Goal: Check status: Check status

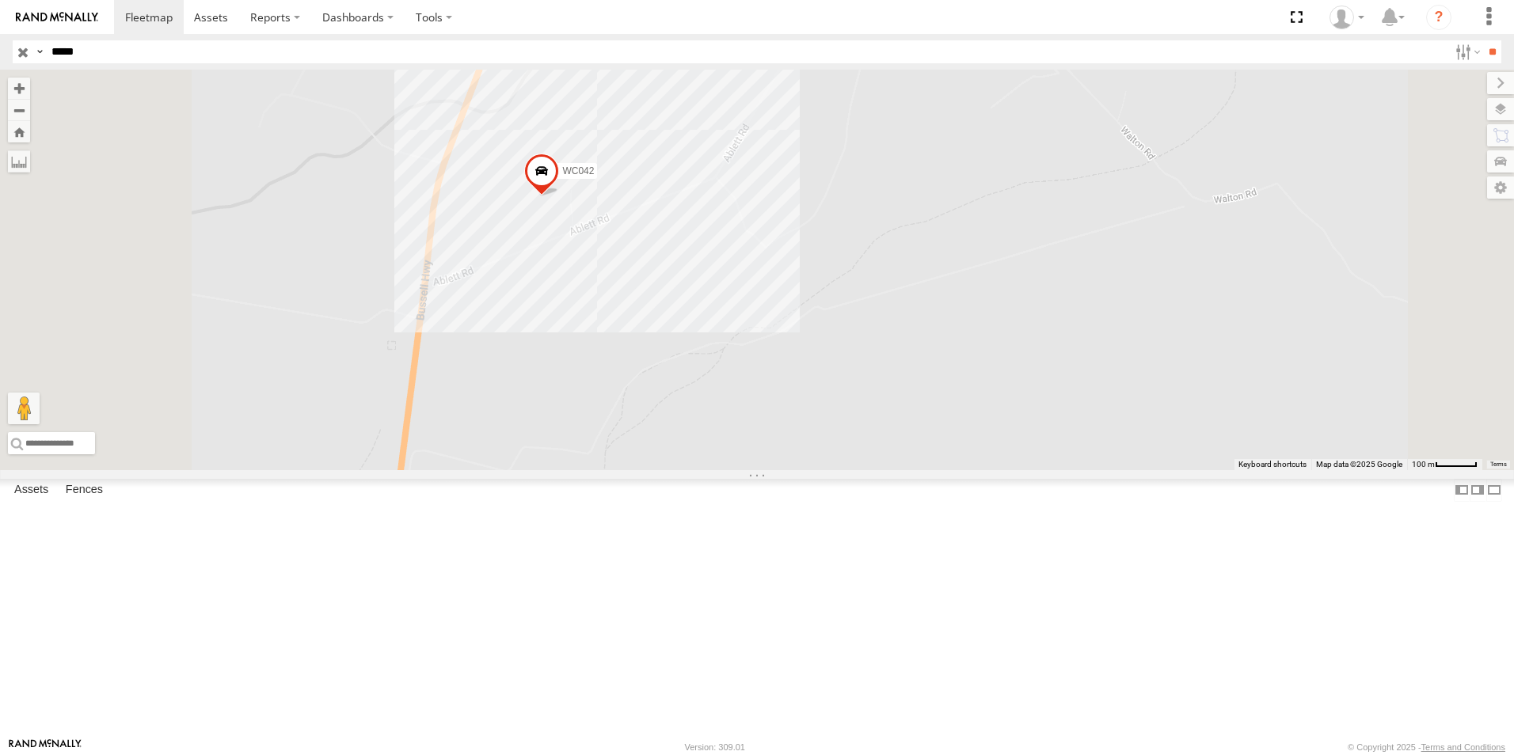
click at [93, 44] on input "*****" at bounding box center [746, 51] width 1403 height 23
type input "*"
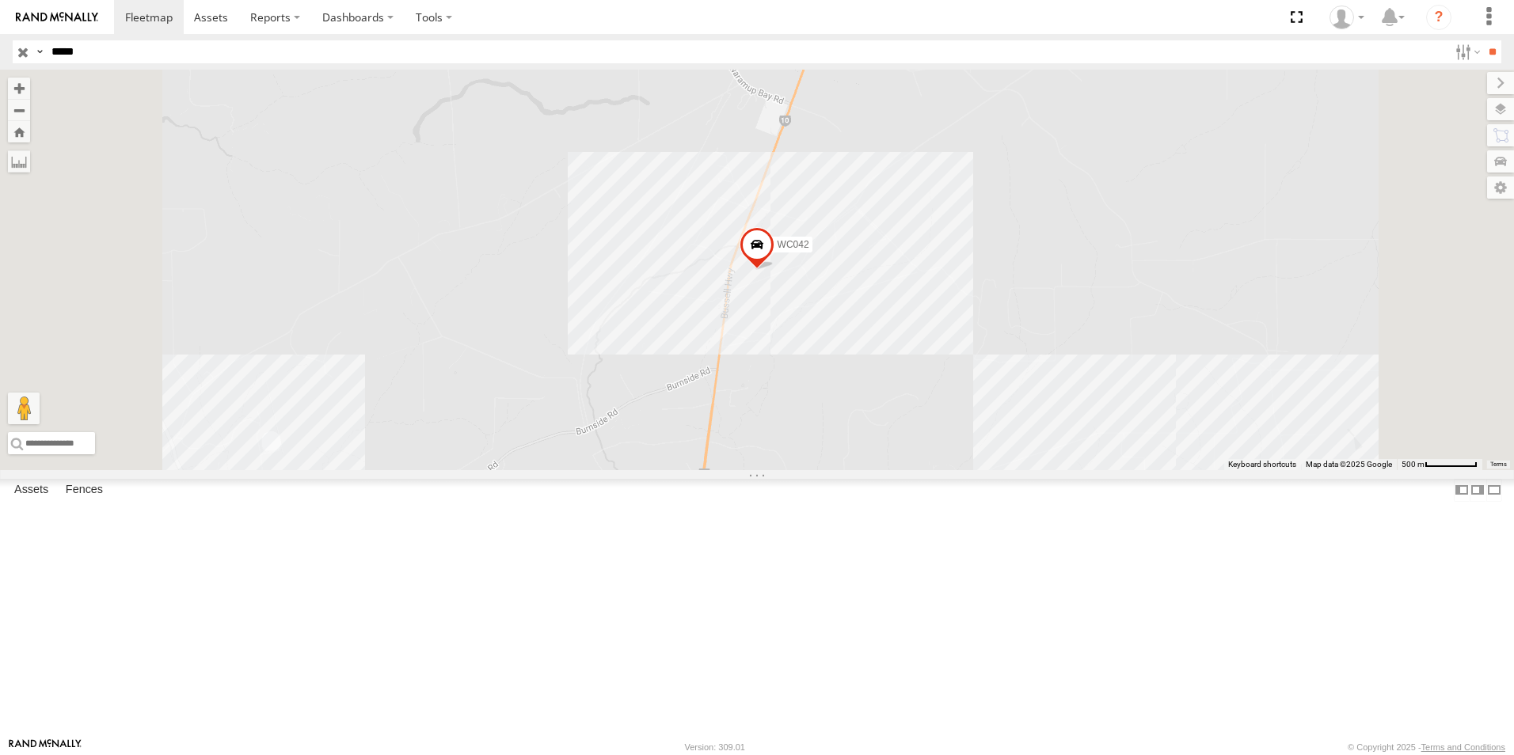
click at [112, 53] on input "*****" at bounding box center [746, 51] width 1403 height 23
type input "*"
drag, startPoint x: 0, startPoint y: 0, endPoint x: 89, endPoint y: 54, distance: 103.7
click at [89, 54] on input "*****" at bounding box center [746, 51] width 1403 height 23
type input "*"
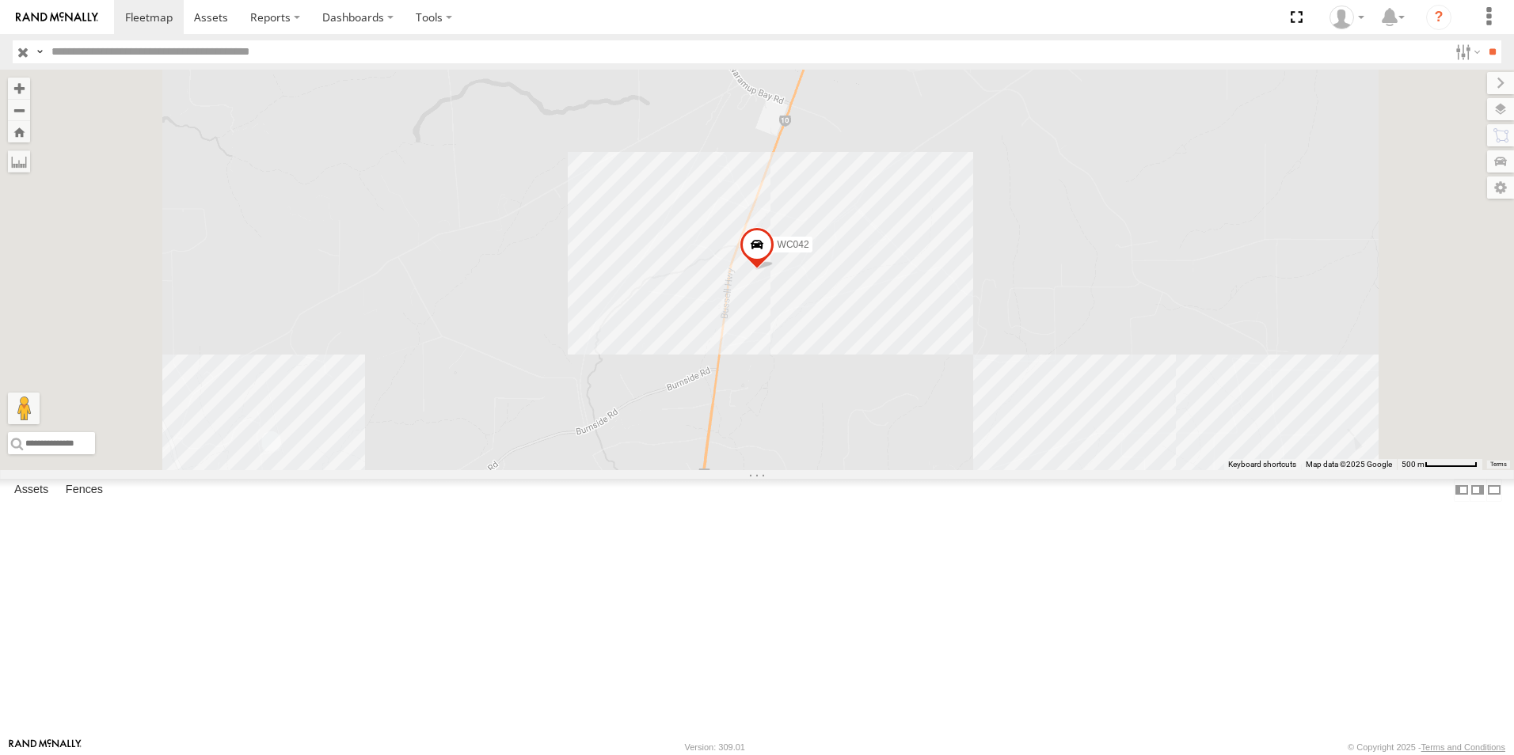
click at [26, 51] on input "button" at bounding box center [23, 51] width 21 height 23
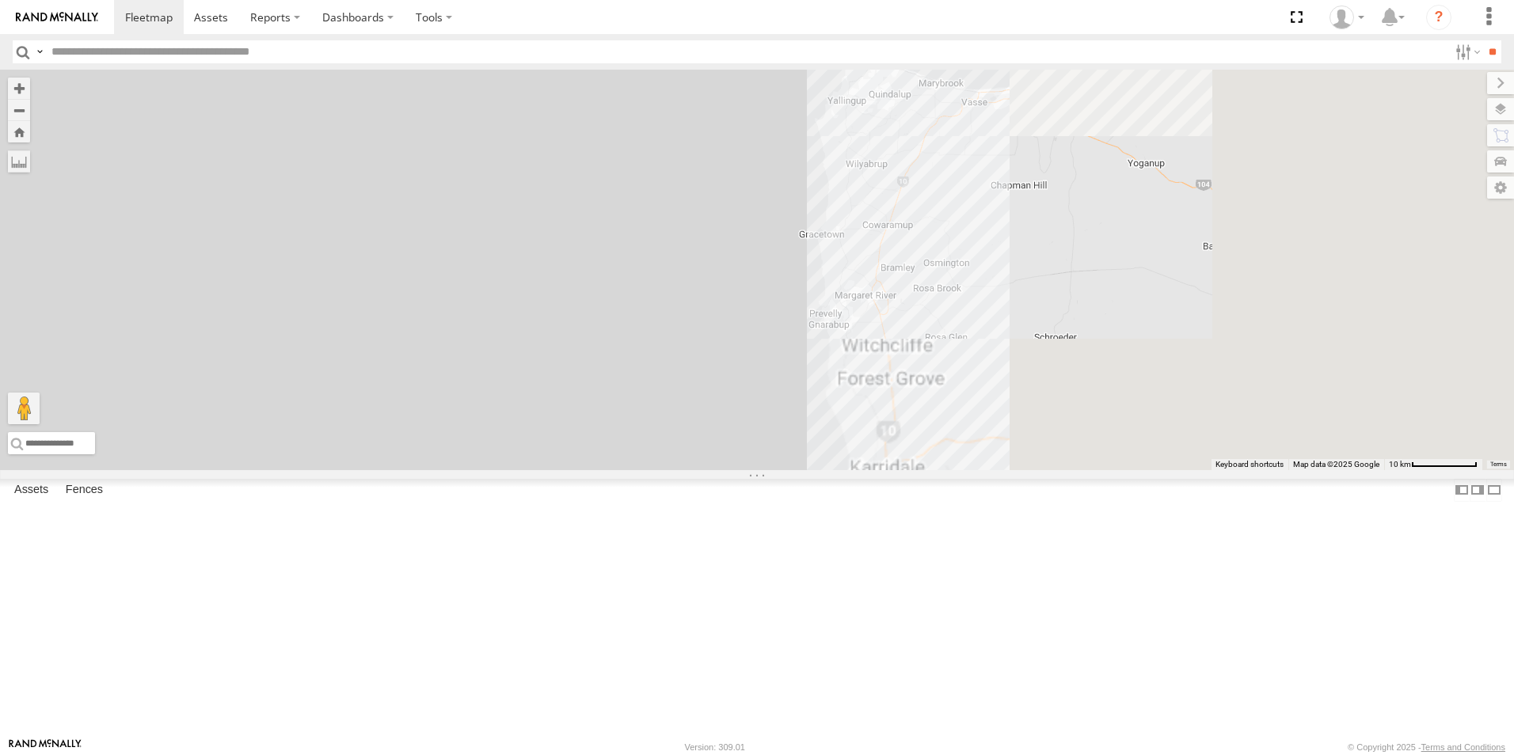
drag, startPoint x: 1022, startPoint y: 611, endPoint x: 637, endPoint y: 148, distance: 602.1
click at [637, 148] on div at bounding box center [757, 270] width 1514 height 401
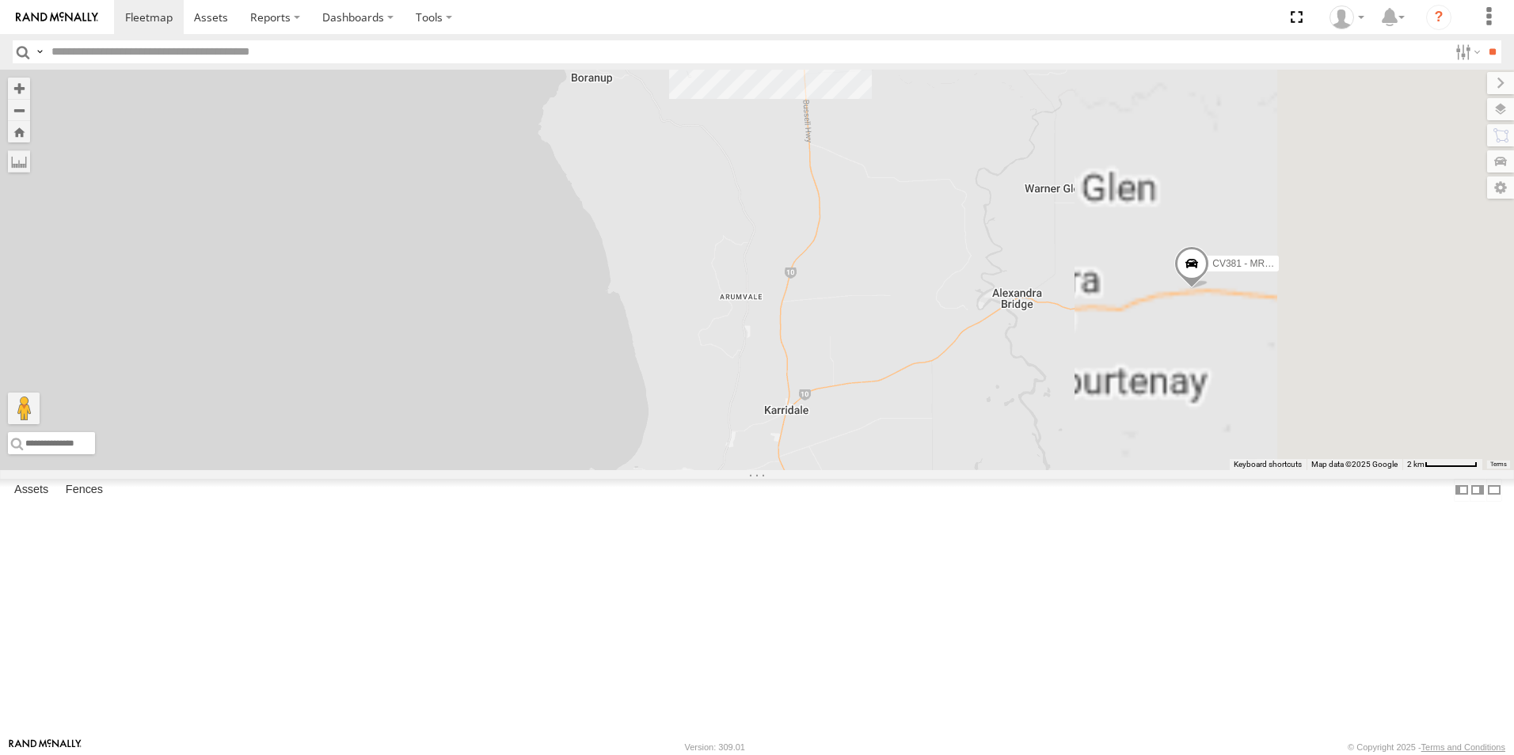
drag, startPoint x: 1071, startPoint y: 544, endPoint x: 671, endPoint y: 258, distance: 491.5
click at [672, 258] on div "CV217 - Jayne Pilmer CV360 - Ray McCawley CV381 - MRRC CV124 - Matt Green TH06 …" at bounding box center [757, 270] width 1514 height 401
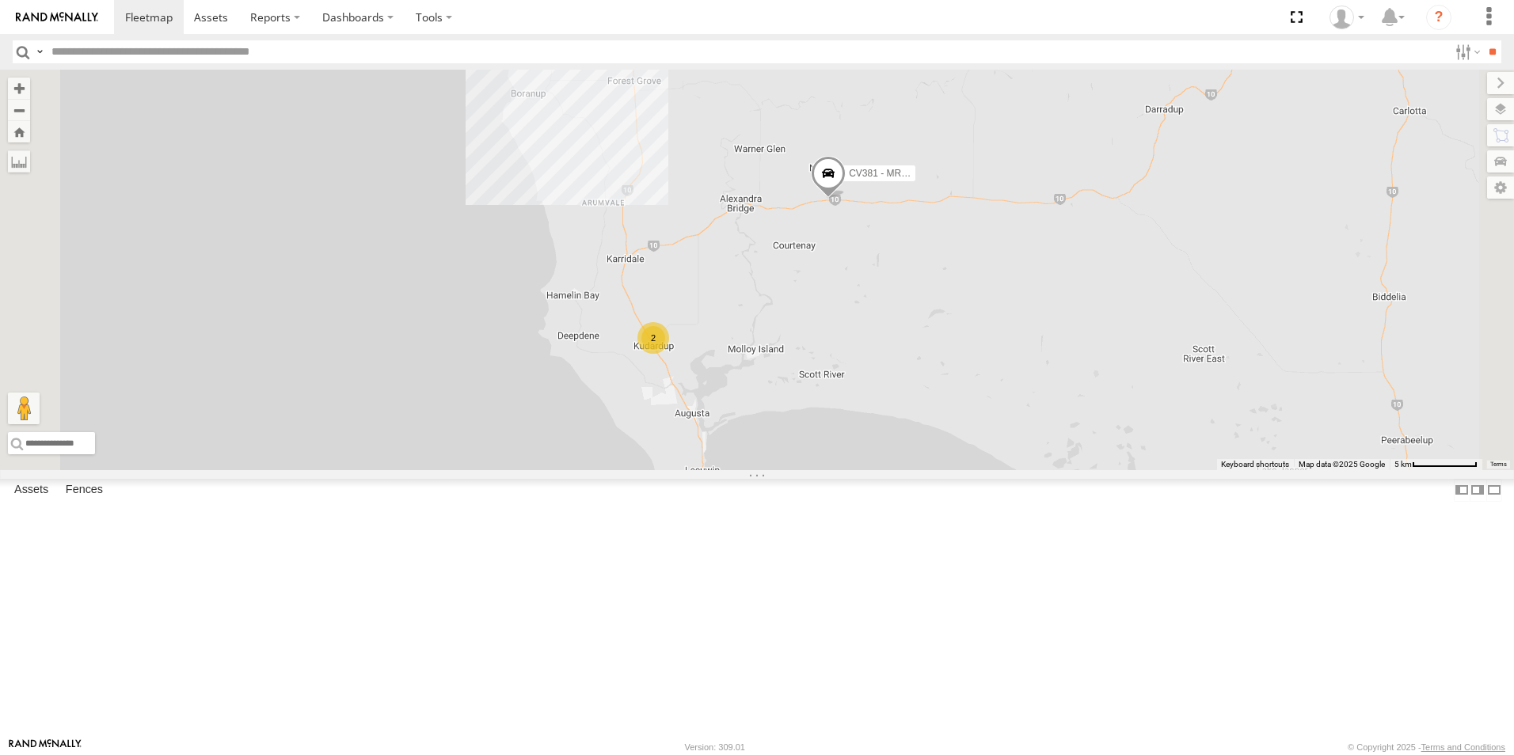
click at [669, 354] on div "2" at bounding box center [653, 338] width 32 height 32
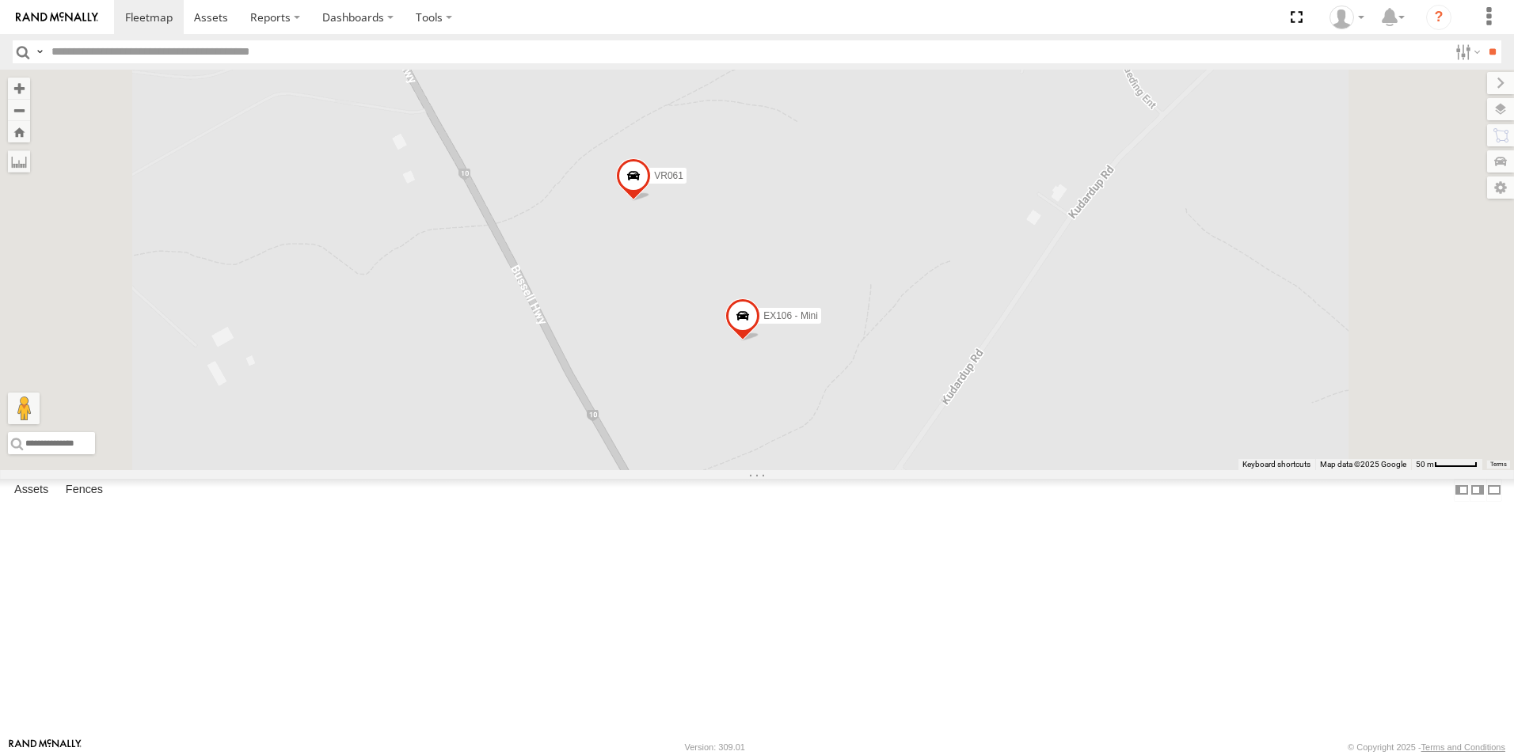
click at [752, 340] on div "CV217 - Jayne Pilmer CV360 - Ray McCawley CV381 - MRRC CV124 - Matt Green TH06 …" at bounding box center [757, 270] width 1514 height 401
drag, startPoint x: 689, startPoint y: 220, endPoint x: 691, endPoint y: 371, distance: 150.4
click at [686, 406] on div "CV217 - Jayne Pilmer CV360 - Ray McCawley CV381 - MRRC CV124 - Matt Green TH06 …" at bounding box center [757, 270] width 1514 height 401
drag, startPoint x: 715, startPoint y: 261, endPoint x: 710, endPoint y: 416, distance: 155.2
click at [710, 416] on div "CV217 - Jayne Pilmer CV360 - Ray McCawley CV381 - MRRC CV124 - Matt Green TH06 …" at bounding box center [757, 270] width 1514 height 401
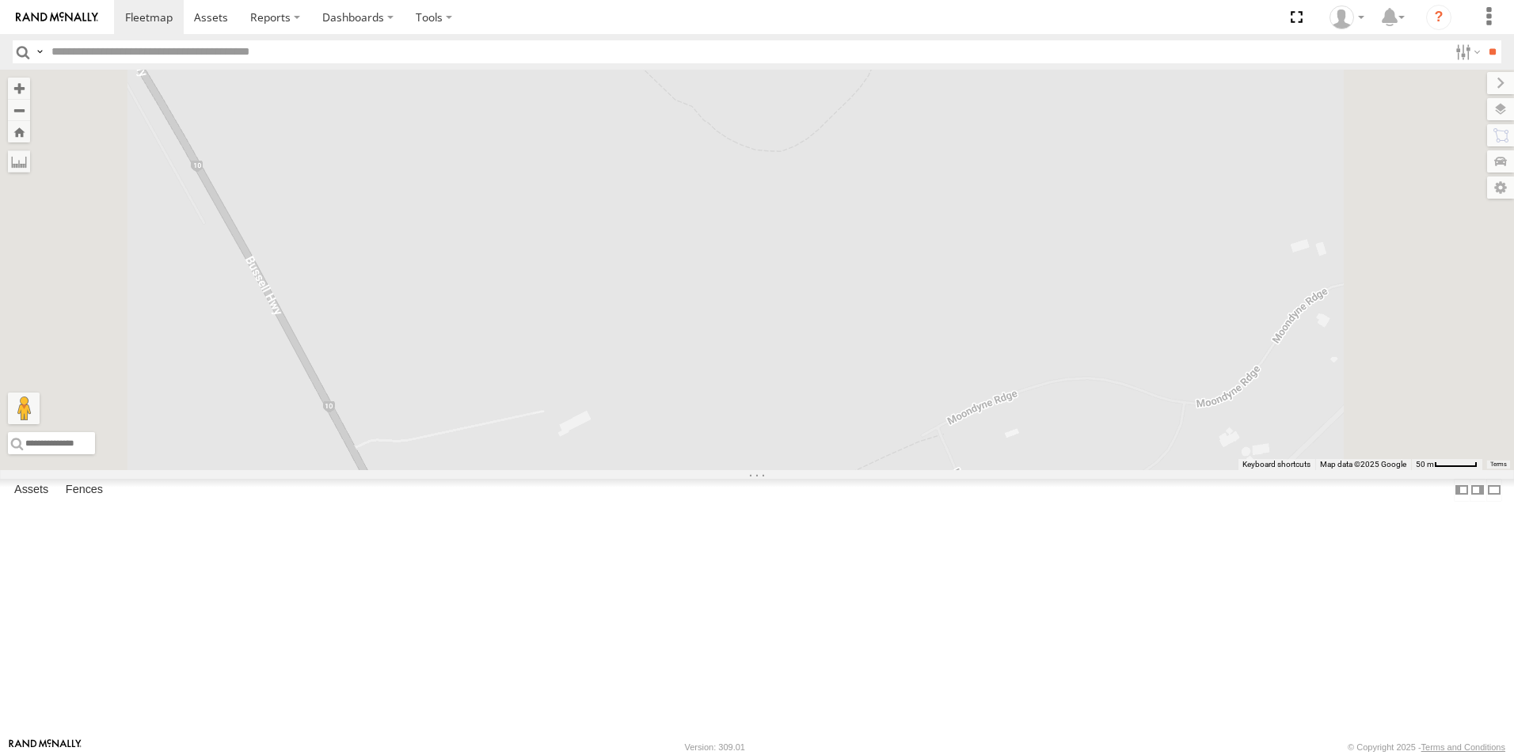
drag, startPoint x: 751, startPoint y: 386, endPoint x: 751, endPoint y: 394, distance: 8.7
click at [751, 394] on div "CV217 - Jayne Pilmer CV360 - Ray McCawley CV381 - MRRC CV124 - Matt Green TH06 …" at bounding box center [757, 270] width 1514 height 401
drag, startPoint x: 777, startPoint y: 392, endPoint x: 790, endPoint y: 419, distance: 30.1
click at [790, 419] on div "CV217 - Jayne Pilmer CV360 - Ray McCawley CV381 - MRRC CV124 - Matt Green TH06 …" at bounding box center [757, 270] width 1514 height 401
drag, startPoint x: 635, startPoint y: 333, endPoint x: 765, endPoint y: 424, distance: 158.6
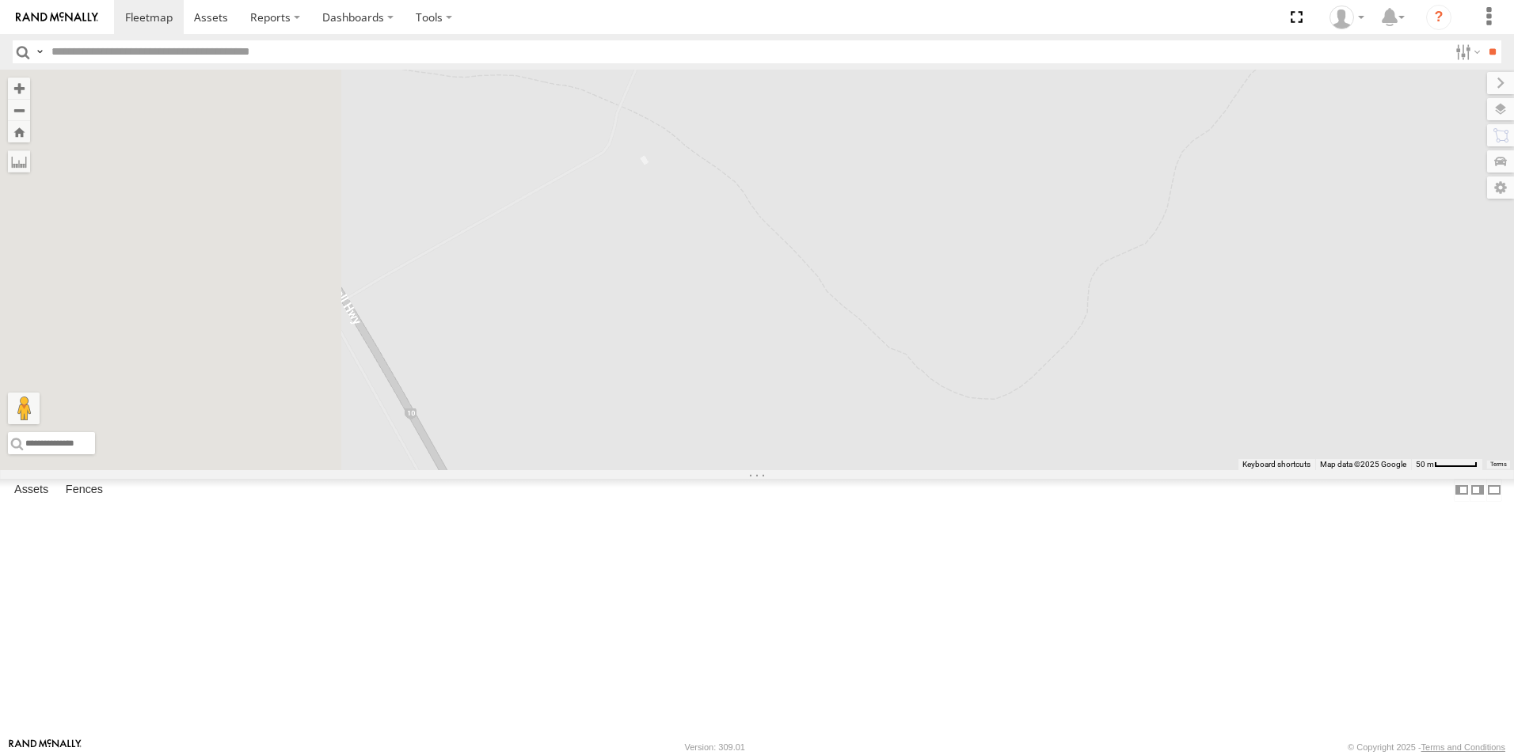
click at [798, 447] on div "CV217 - Jayne Pilmer CV360 - Ray McCawley CV381 - MRRC CV124 - Matt Green TH06 …" at bounding box center [757, 270] width 1514 height 401
drag, startPoint x: 724, startPoint y: 386, endPoint x: 703, endPoint y: 375, distance: 23.0
click at [724, 387] on div "CV217 - Jayne Pilmer CV360 - Ray McCawley CV381 - MRRC CV124 - Matt Green TH06 …" at bounding box center [757, 270] width 1514 height 401
drag, startPoint x: 632, startPoint y: 297, endPoint x: 711, endPoint y: 395, distance: 126.1
click at [711, 395] on div "CV217 - Jayne Pilmer CV360 - Ray McCawley CV381 - MRRC CV124 - Matt Green TH06 …" at bounding box center [757, 270] width 1514 height 401
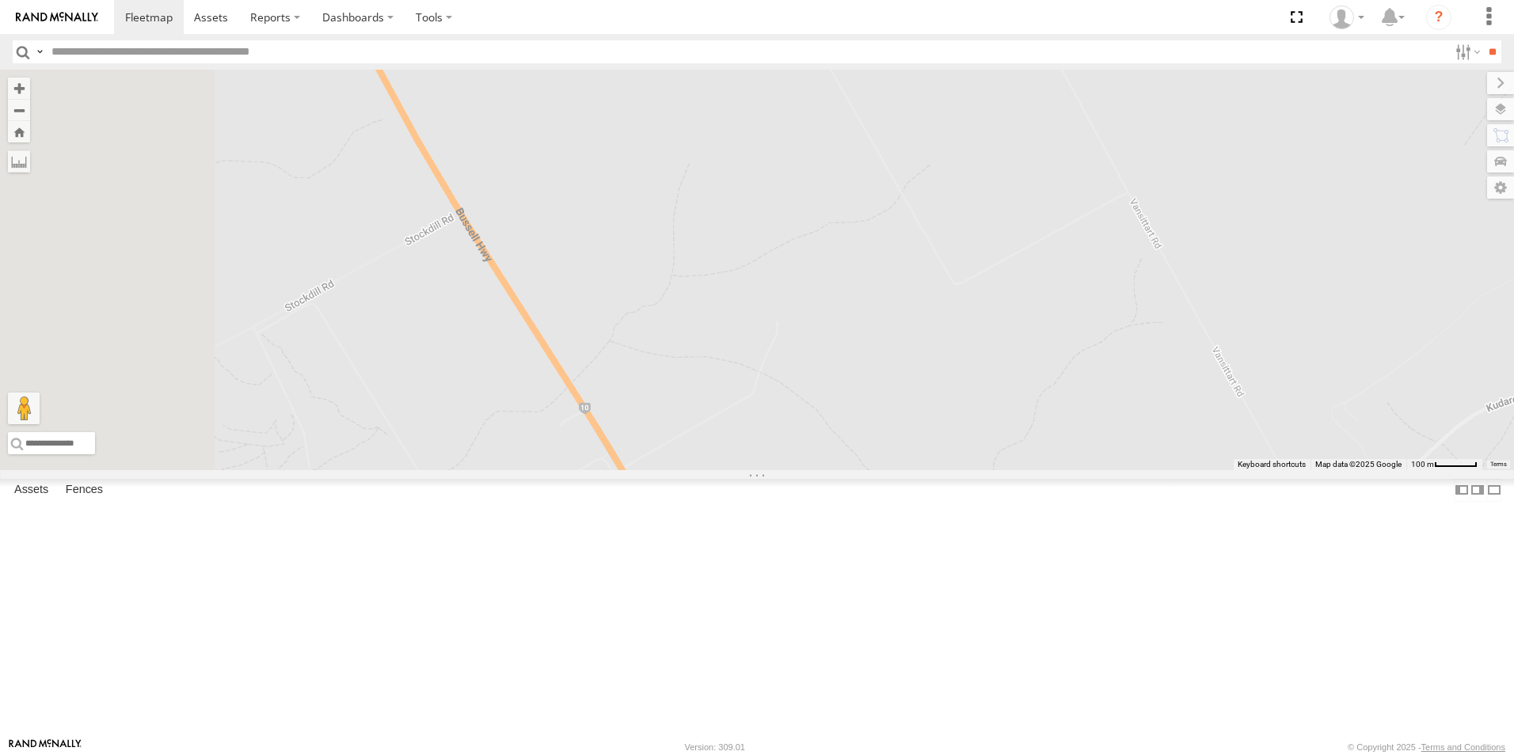
drag, startPoint x: 644, startPoint y: 288, endPoint x: 721, endPoint y: 335, distance: 90.6
click at [720, 334] on div "CV217 - Jayne Pilmer CV360 - Ray McCawley CV381 - MRRC CV124 - Matt Green TH06 …" at bounding box center [757, 270] width 1514 height 401
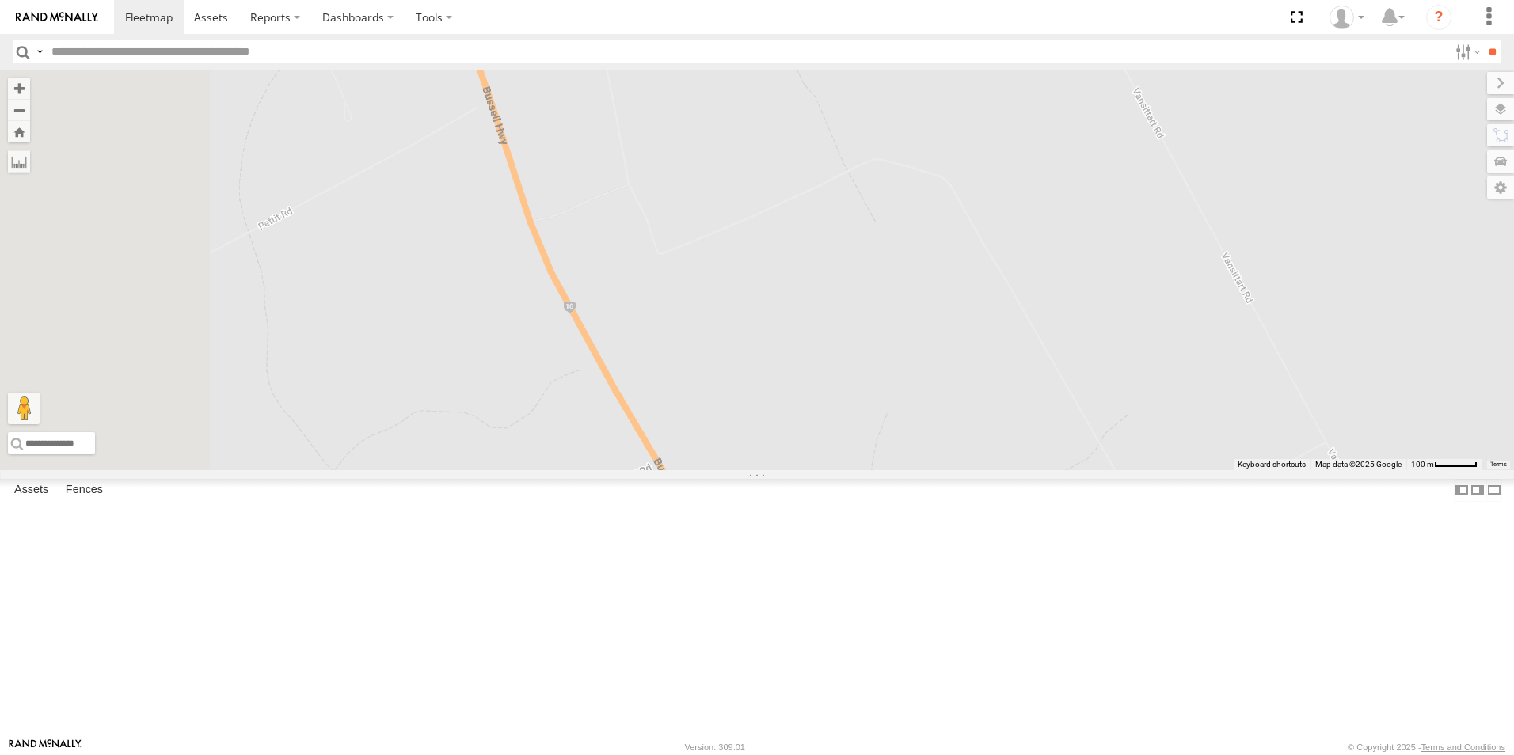
drag, startPoint x: 789, startPoint y: 469, endPoint x: 784, endPoint y: 458, distance: 12.1
click at [790, 470] on div "CV217 - Jayne Pilmer CV360 - Ray McCawley CV381 - MRRC CV124 - Matt Green TH06 …" at bounding box center [757, 270] width 1514 height 401
drag, startPoint x: 713, startPoint y: 340, endPoint x: 796, endPoint y: 479, distance: 162.7
click at [796, 470] on div "CV217 - Jayne Pilmer CV360 - Ray McCawley CV381 - MRRC CV124 - Matt Green TH06 …" at bounding box center [757, 270] width 1514 height 401
